Goal: Transaction & Acquisition: Book appointment/travel/reservation

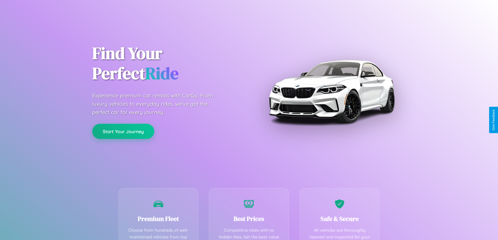
click at [123, 131] on button "Start Your Journey" at bounding box center [123, 131] width 62 height 15
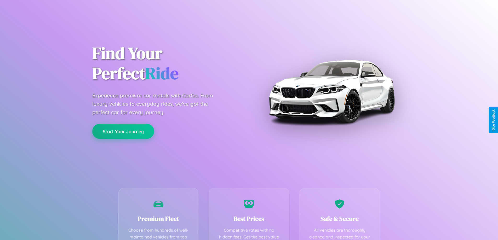
click at [123, 131] on button "Start Your Journey" at bounding box center [123, 131] width 62 height 15
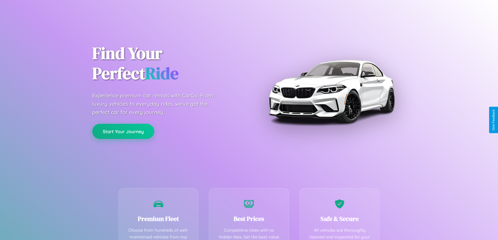
click at [123, 131] on button "Start Your Journey" at bounding box center [123, 131] width 62 height 15
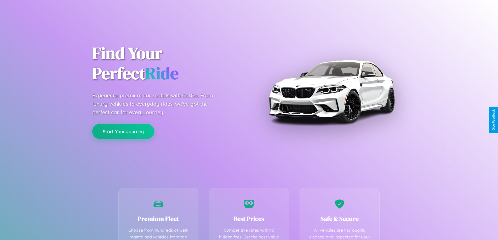
click at [123, 131] on button "Start Your Journey" at bounding box center [123, 131] width 62 height 15
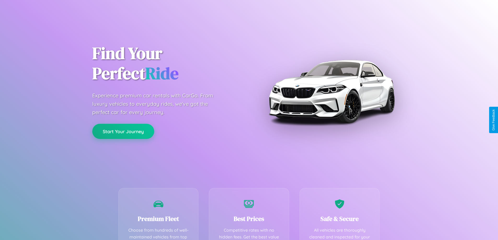
click at [123, 131] on button "Start Your Journey" at bounding box center [123, 131] width 62 height 15
